Goal: Find contact information

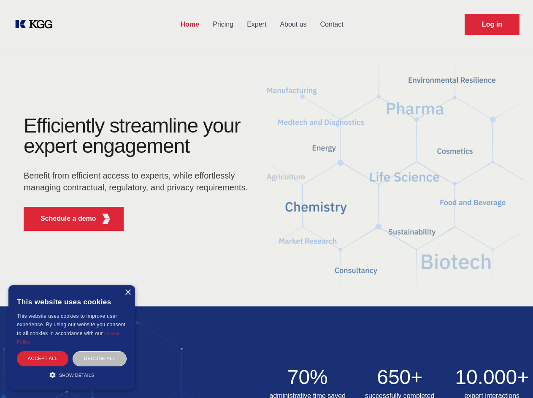
click at [266, 199] on div "Efficiently streamline your expert engagement Benefit from efficient access to …" at bounding box center [138, 177] width 256 height 122
click at [63, 219] on p "Schedule a demo" at bounding box center [68, 218] width 56 height 10
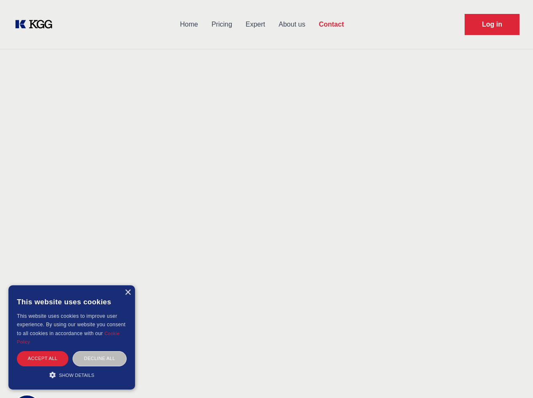
click at [127, 292] on div "× This website uses cookies This website uses cookies to improve user experienc…" at bounding box center [71, 337] width 127 height 104
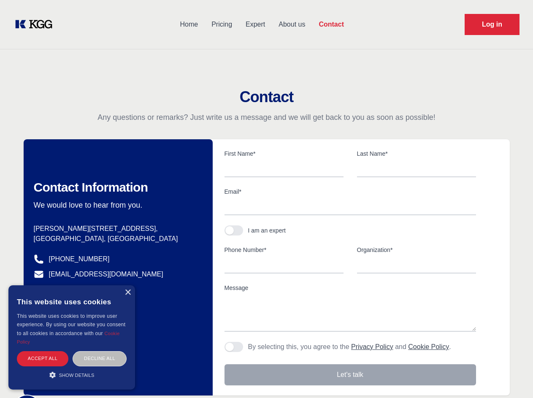
click at [43, 358] on div "Accept all" at bounding box center [42, 358] width 51 height 15
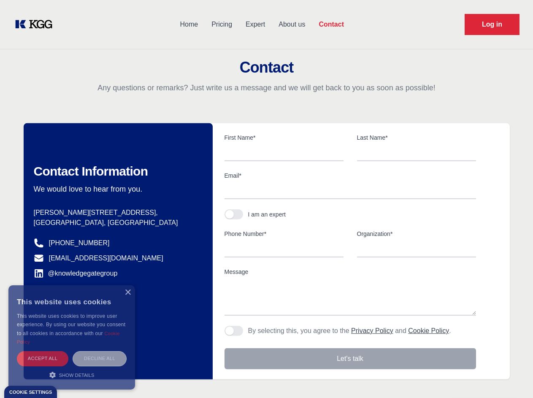
click at [100, 358] on div "Decline all" at bounding box center [100, 358] width 54 height 15
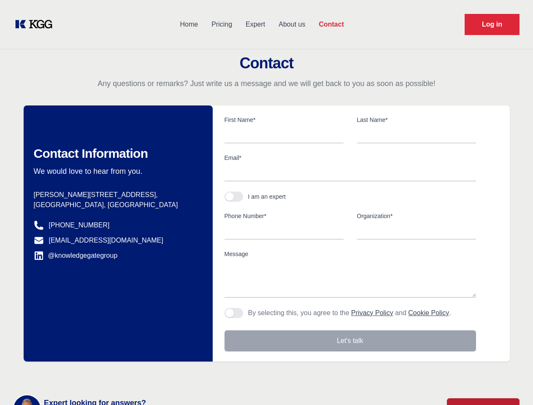
click at [72, 375] on main "Contact Any questions or remarks? Just write us a message and we will get back …" at bounding box center [266, 219] width 533 height 439
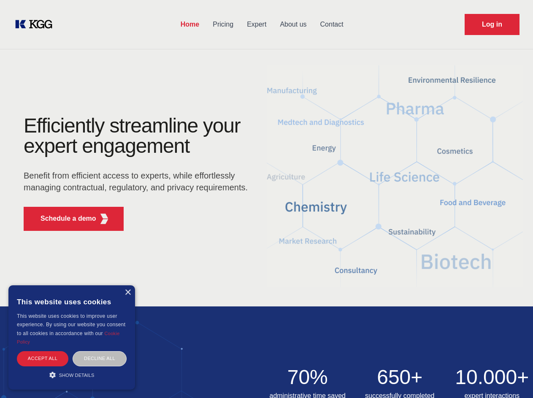
click at [266, 199] on div "Efficiently streamline your expert engagement Benefit from efficient access to …" at bounding box center [138, 177] width 256 height 122
click at [63, 219] on p "Schedule a demo" at bounding box center [68, 218] width 56 height 10
click at [127, 292] on div "× This website uses cookies This website uses cookies to improve user experienc…" at bounding box center [71, 337] width 127 height 104
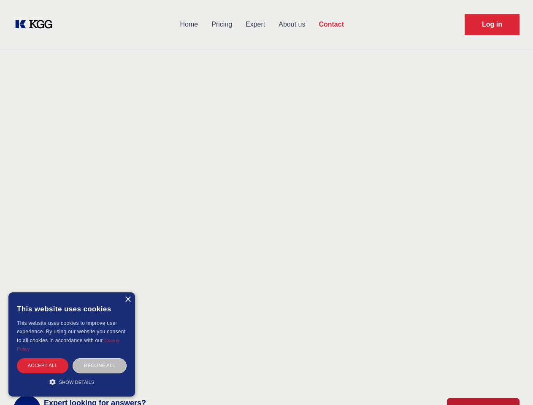
click at [43, 358] on div "Accept all" at bounding box center [42, 365] width 51 height 15
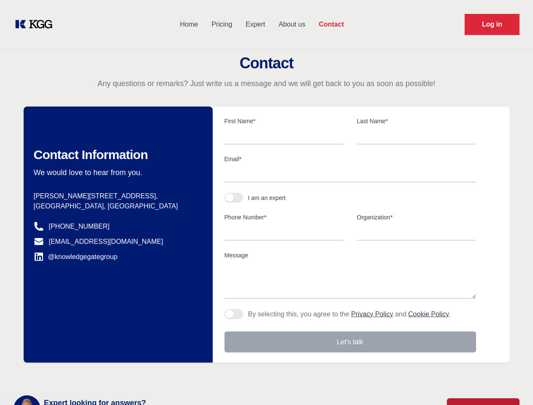
click at [100, 358] on div "Contact Information We would love to hear from you. Postal address Hannemanns A…" at bounding box center [118, 235] width 189 height 256
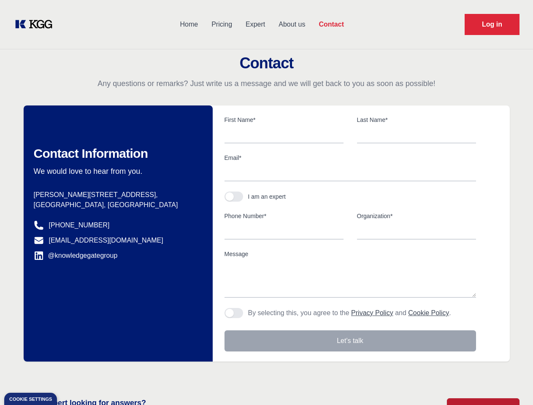
click at [72, 375] on main "Contact Any questions or remarks? Just write us a message and we will get back …" at bounding box center [266, 219] width 533 height 439
